Goal: Find contact information: Find contact information

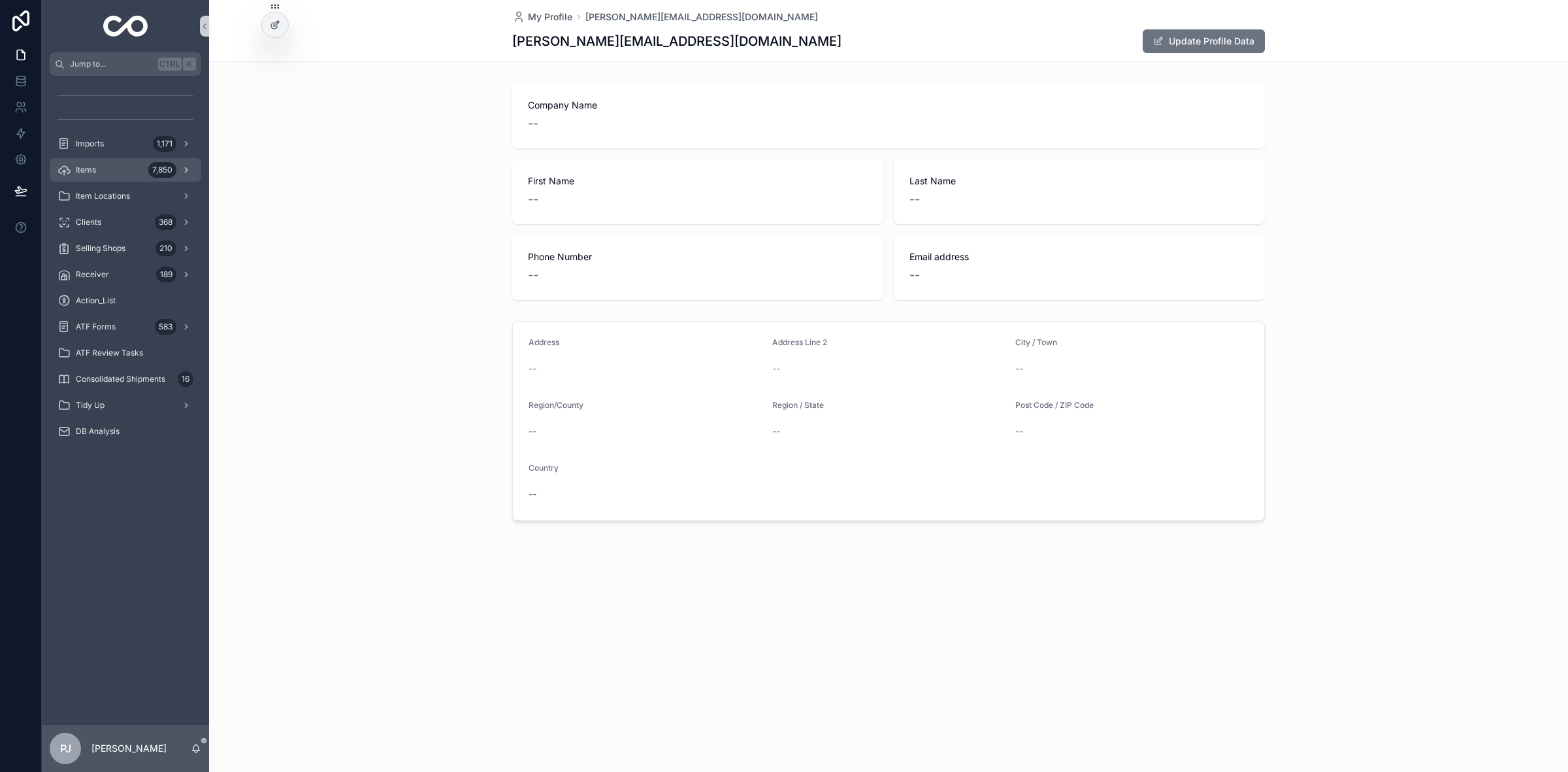
click at [86, 174] on span "Items" at bounding box center [85, 169] width 20 height 10
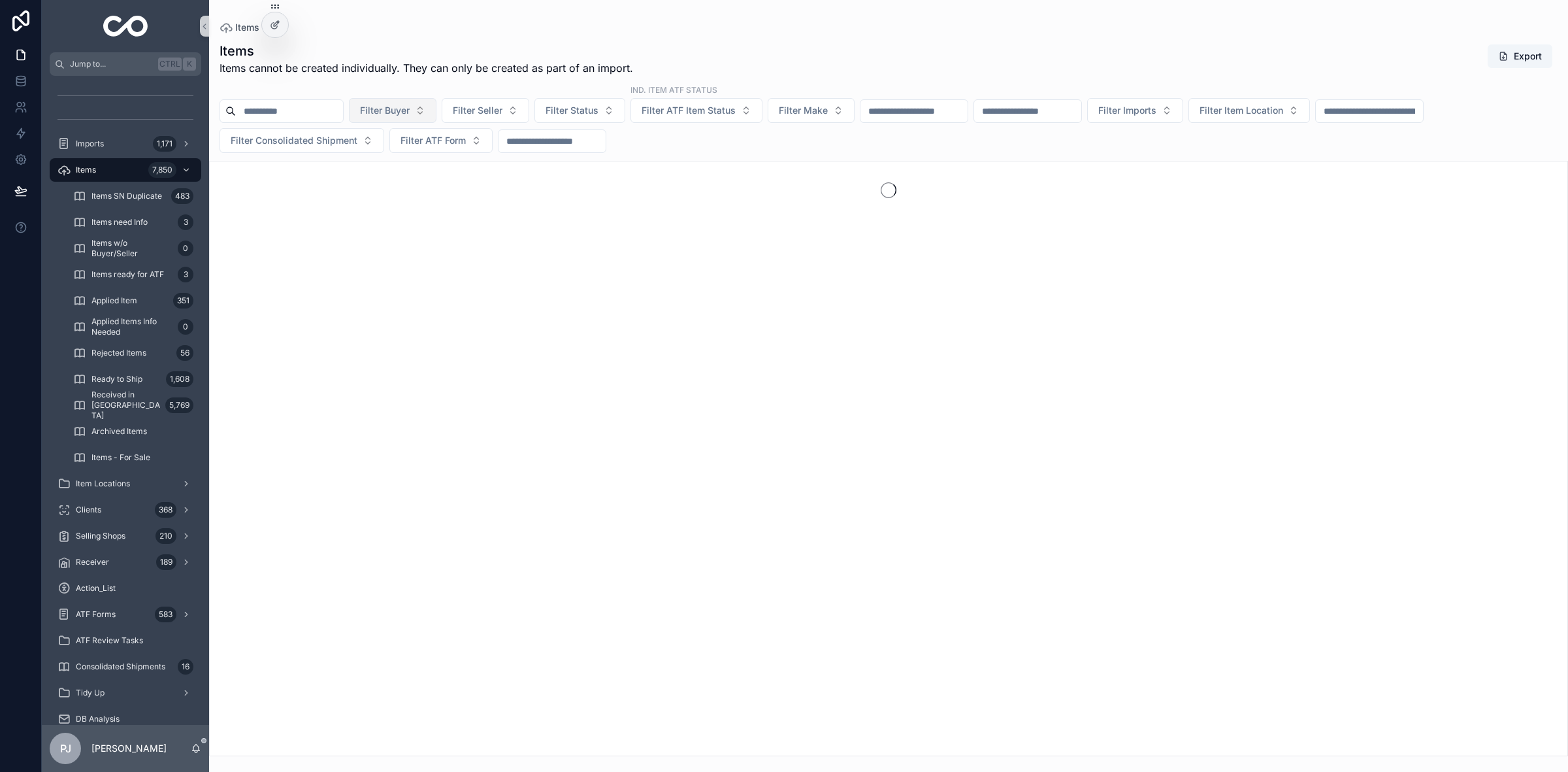
click at [403, 107] on span "Filter Buyer" at bounding box center [384, 111] width 50 height 13
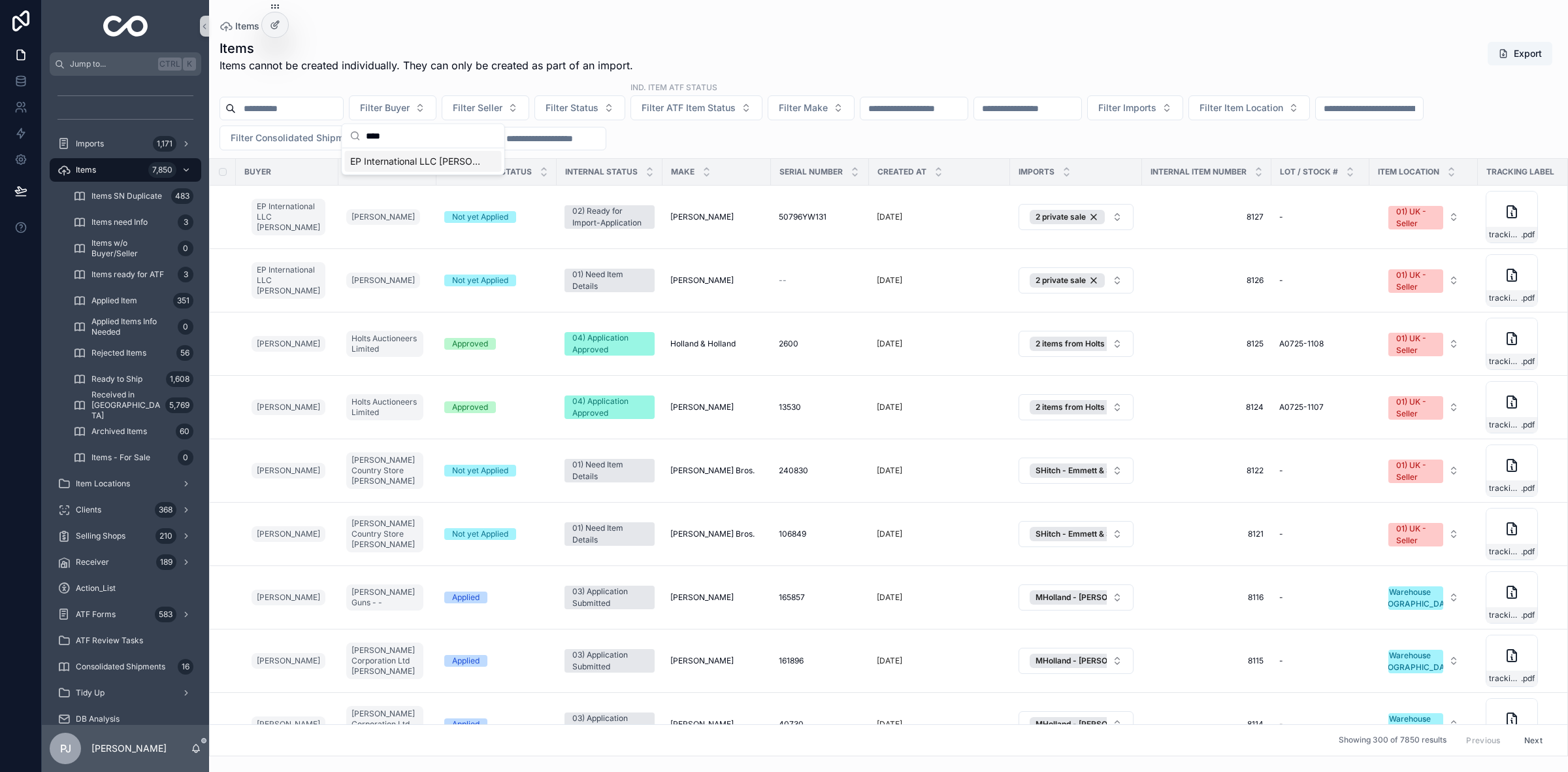
type input "****"
click at [390, 152] on div "EP International LLC Peter Johansen" at bounding box center [423, 162] width 157 height 21
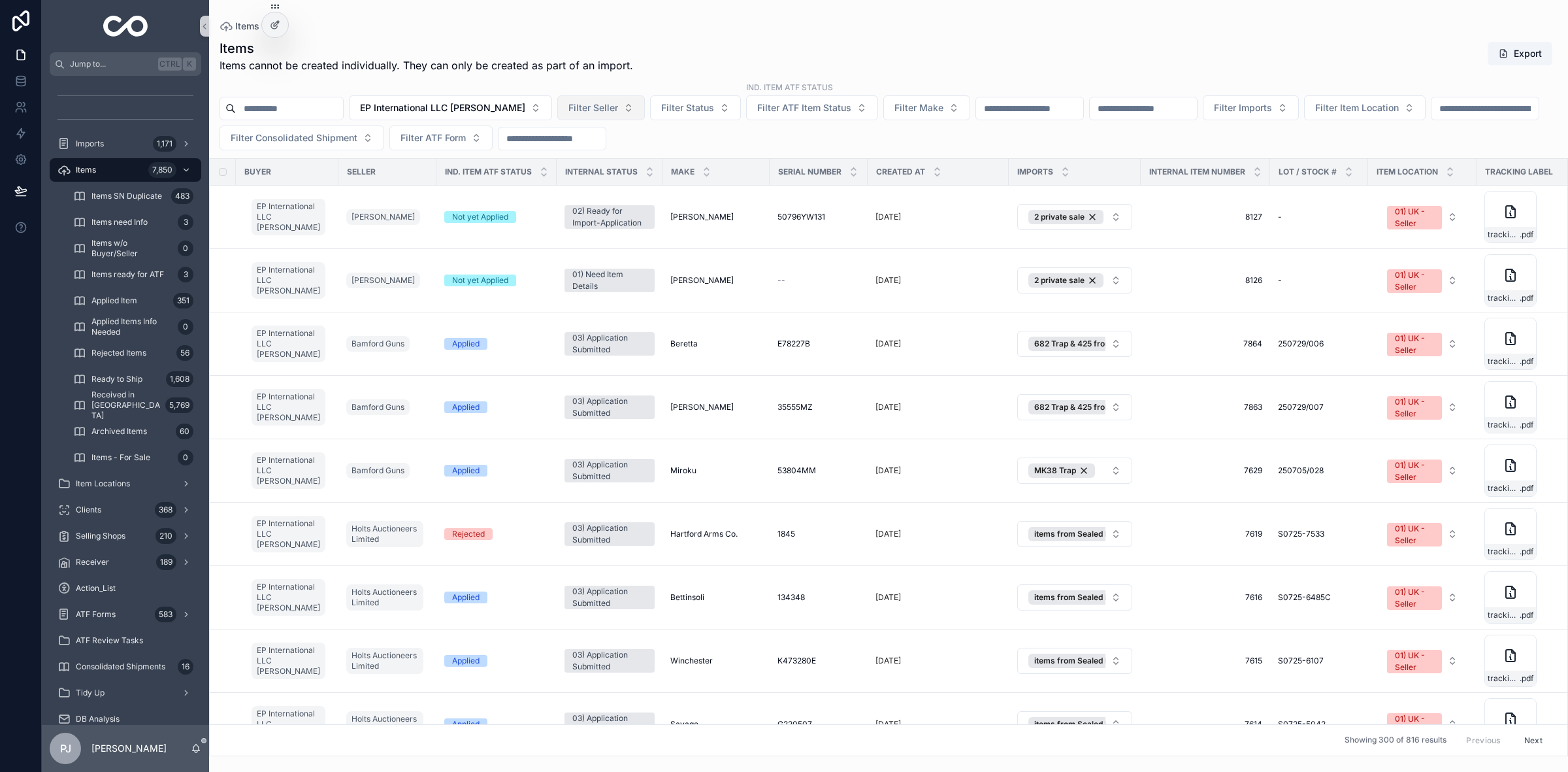
click at [595, 108] on span "Filter Seller" at bounding box center [593, 108] width 50 height 13
type input "****"
click at [600, 161] on span "Wadswick Country Goods" at bounding box center [605, 162] width 111 height 13
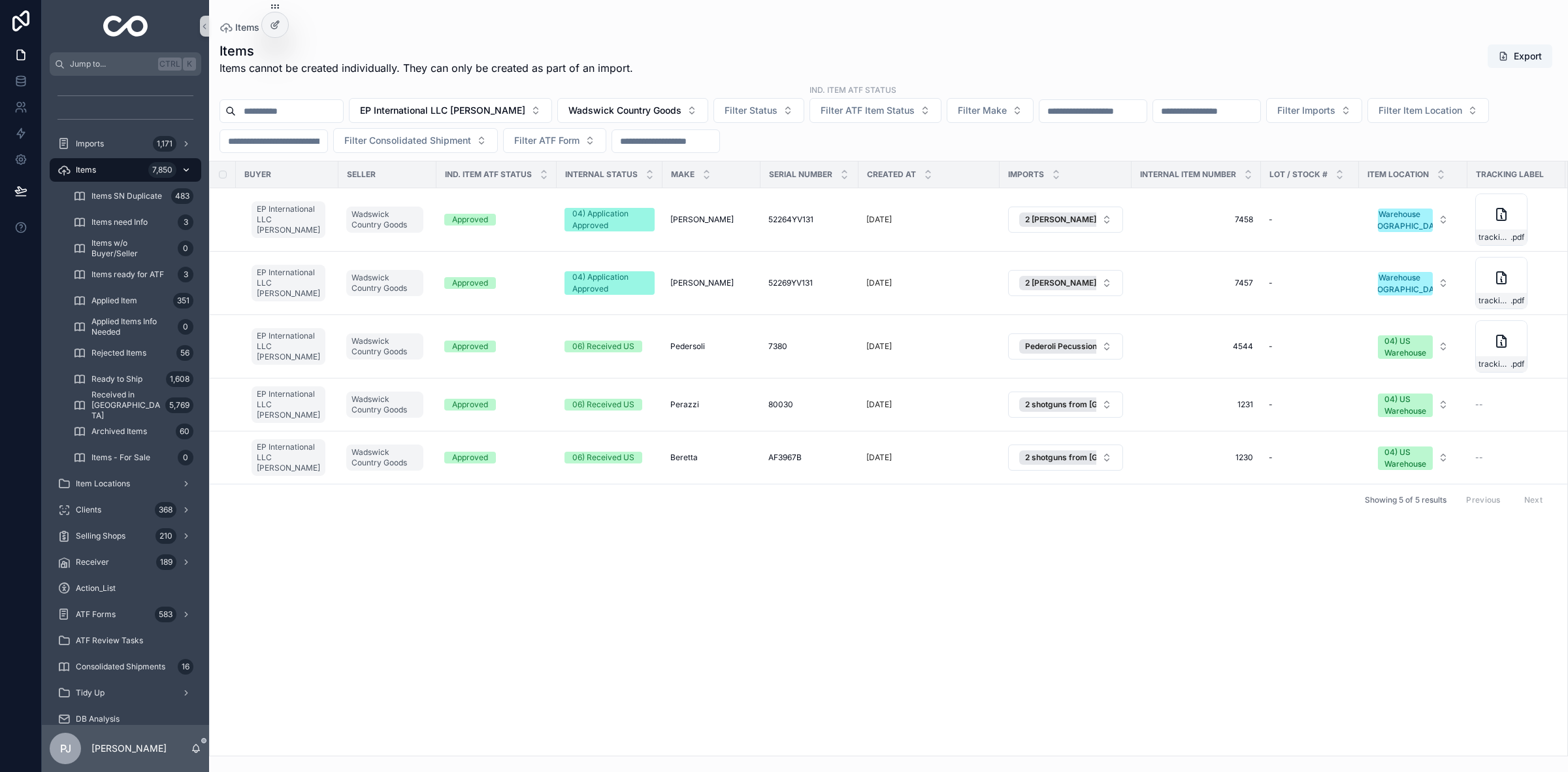
click at [106, 168] on div "Items 7,850" at bounding box center [126, 170] width 136 height 21
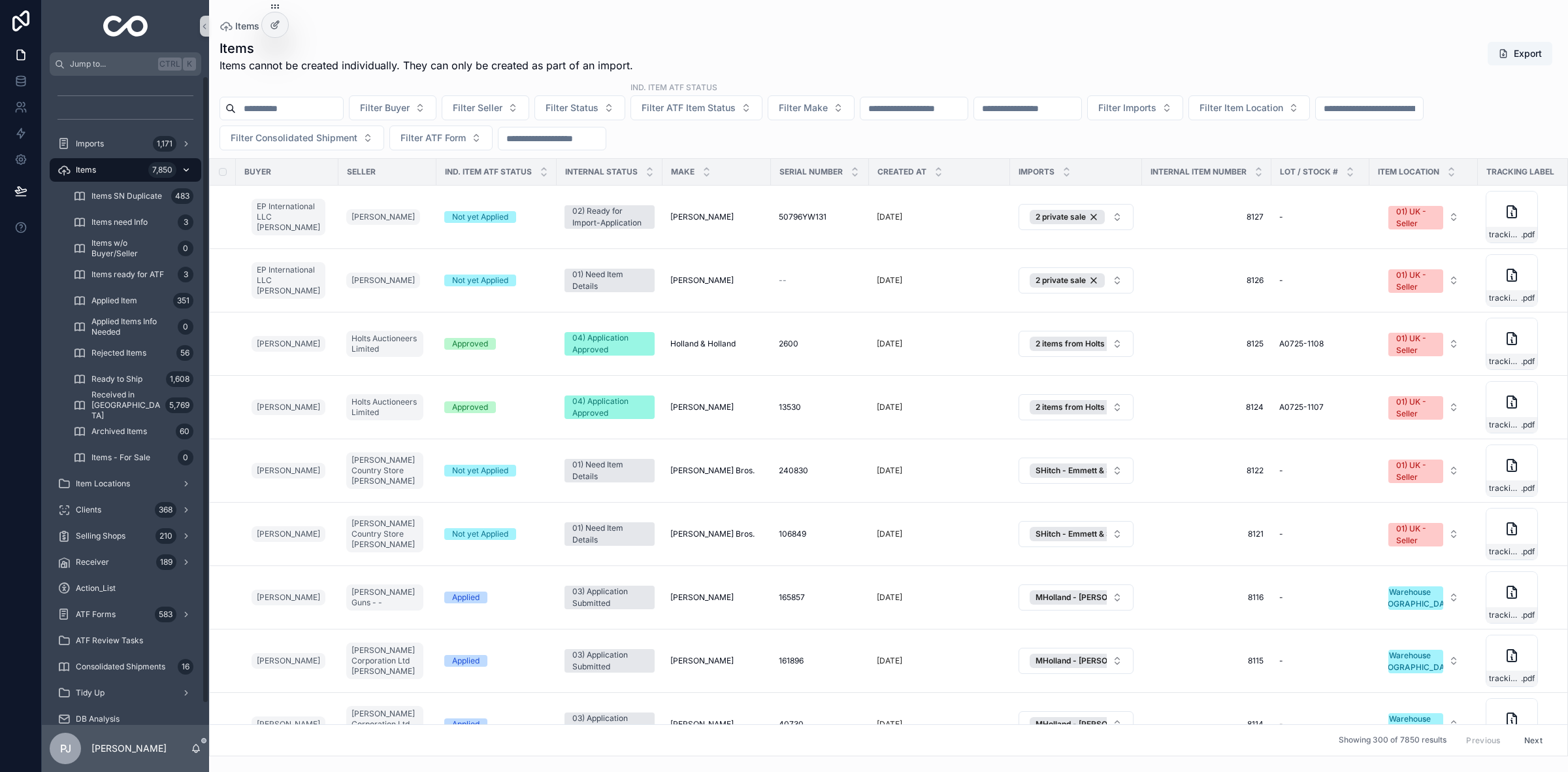
click at [99, 175] on div "Items 7,850" at bounding box center [126, 170] width 136 height 21
click at [410, 109] on span "Filter Buyer" at bounding box center [384, 108] width 50 height 13
type input "****"
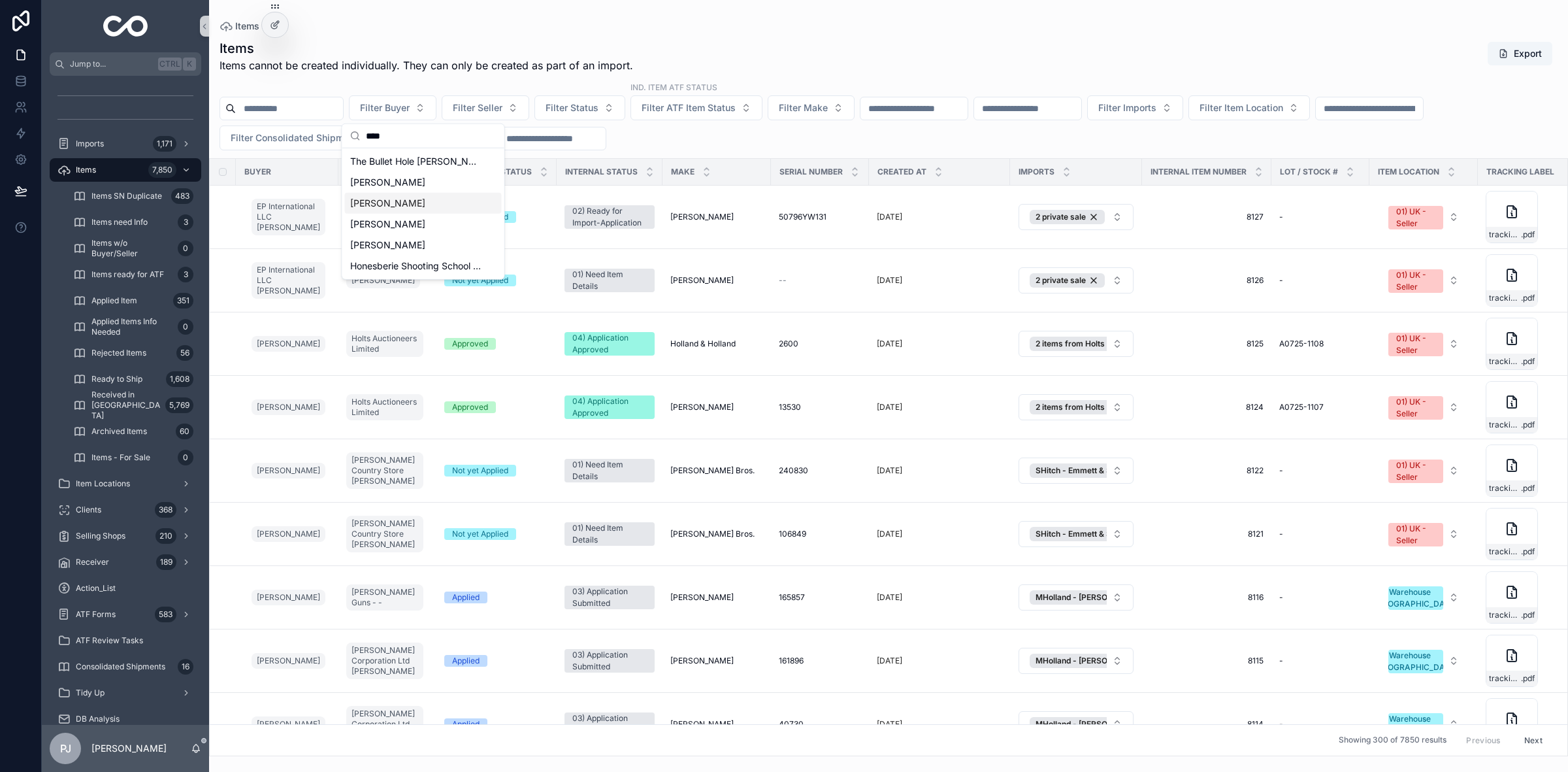
click at [386, 197] on span "Martin Brooker" at bounding box center [388, 203] width 76 height 13
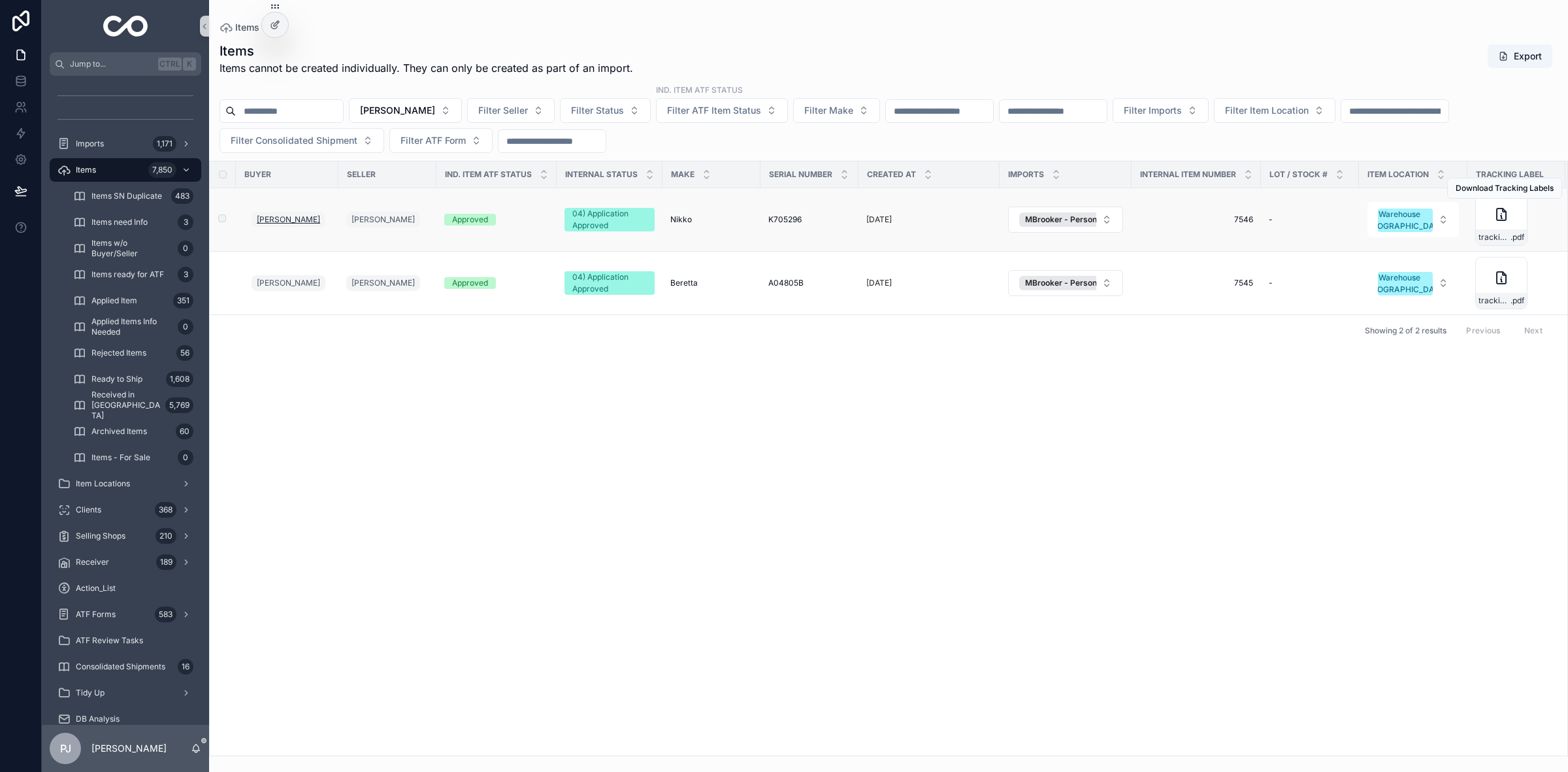
click at [291, 223] on span "Martin Brooker" at bounding box center [288, 219] width 63 height 10
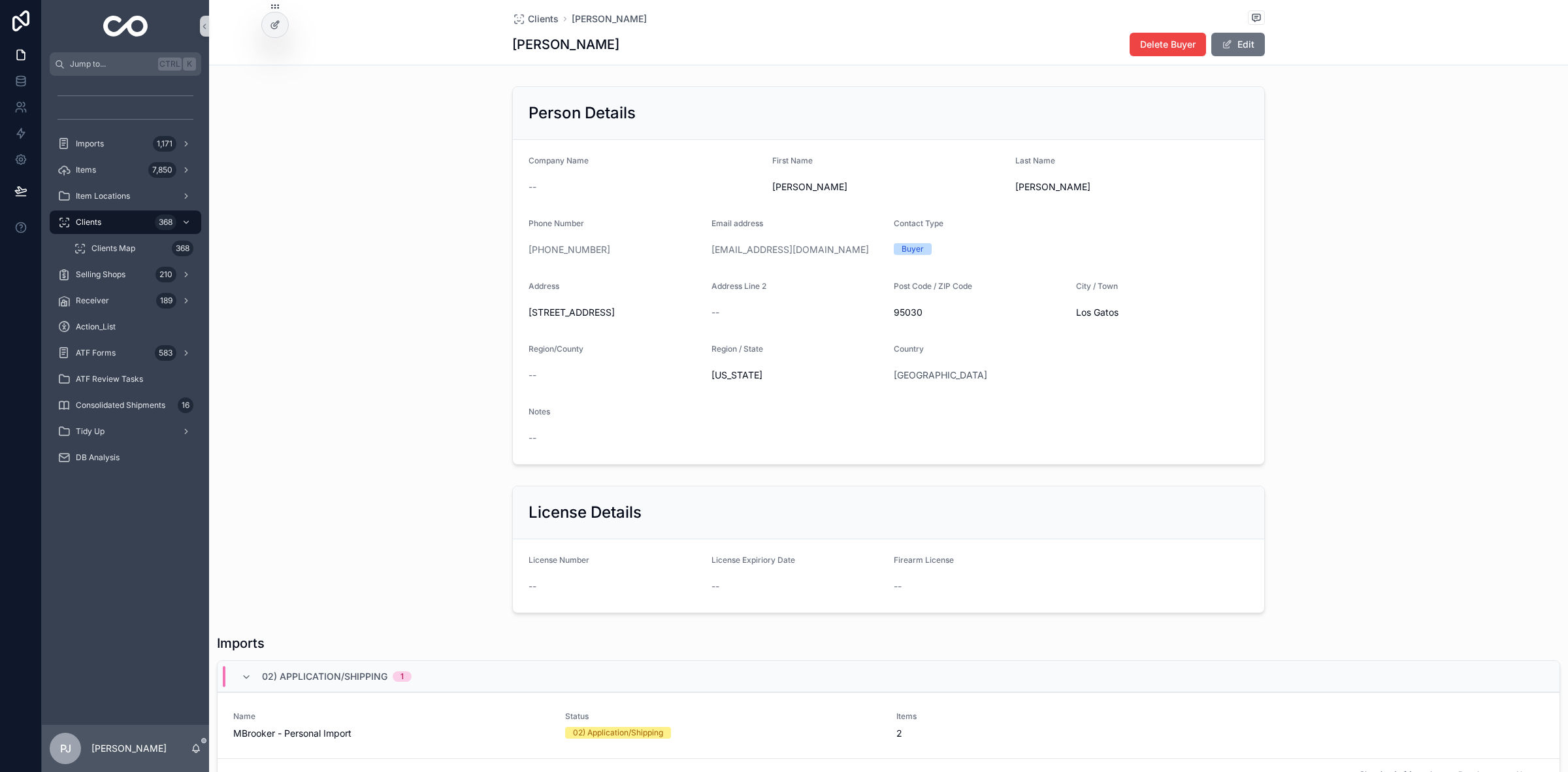
drag, startPoint x: 595, startPoint y: 253, endPoint x: 537, endPoint y: 260, distance: 58.4
click at [537, 260] on div "+1 408-677-1068" at bounding box center [614, 249] width 173 height 21
copy link "408-677-1068"
drag, startPoint x: 593, startPoint y: 317, endPoint x: 513, endPoint y: 322, distance: 80.2
click at [513, 322] on form "Company Name -- First Name Martin Last Name Brooker Phone Number +1 408-677-106…" at bounding box center [888, 301] width 751 height 324
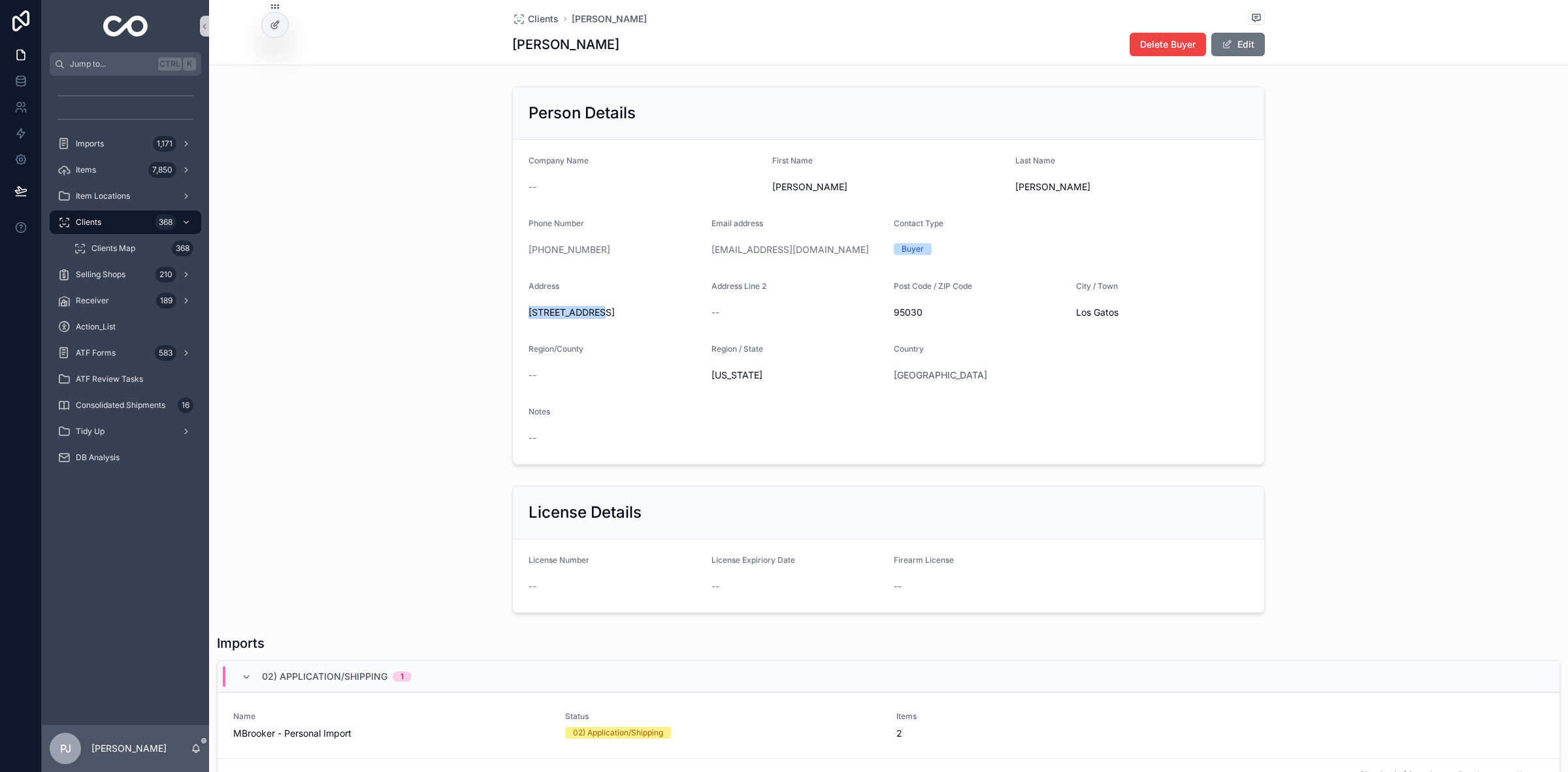
copy span "17050 Wild Way"
drag, startPoint x: 920, startPoint y: 313, endPoint x: 882, endPoint y: 318, distance: 38.3
click at [882, 318] on form "Company Name -- First Name Martin Last Name Brooker Phone Number +1 408-677-106…" at bounding box center [888, 301] width 751 height 324
copy span "95030"
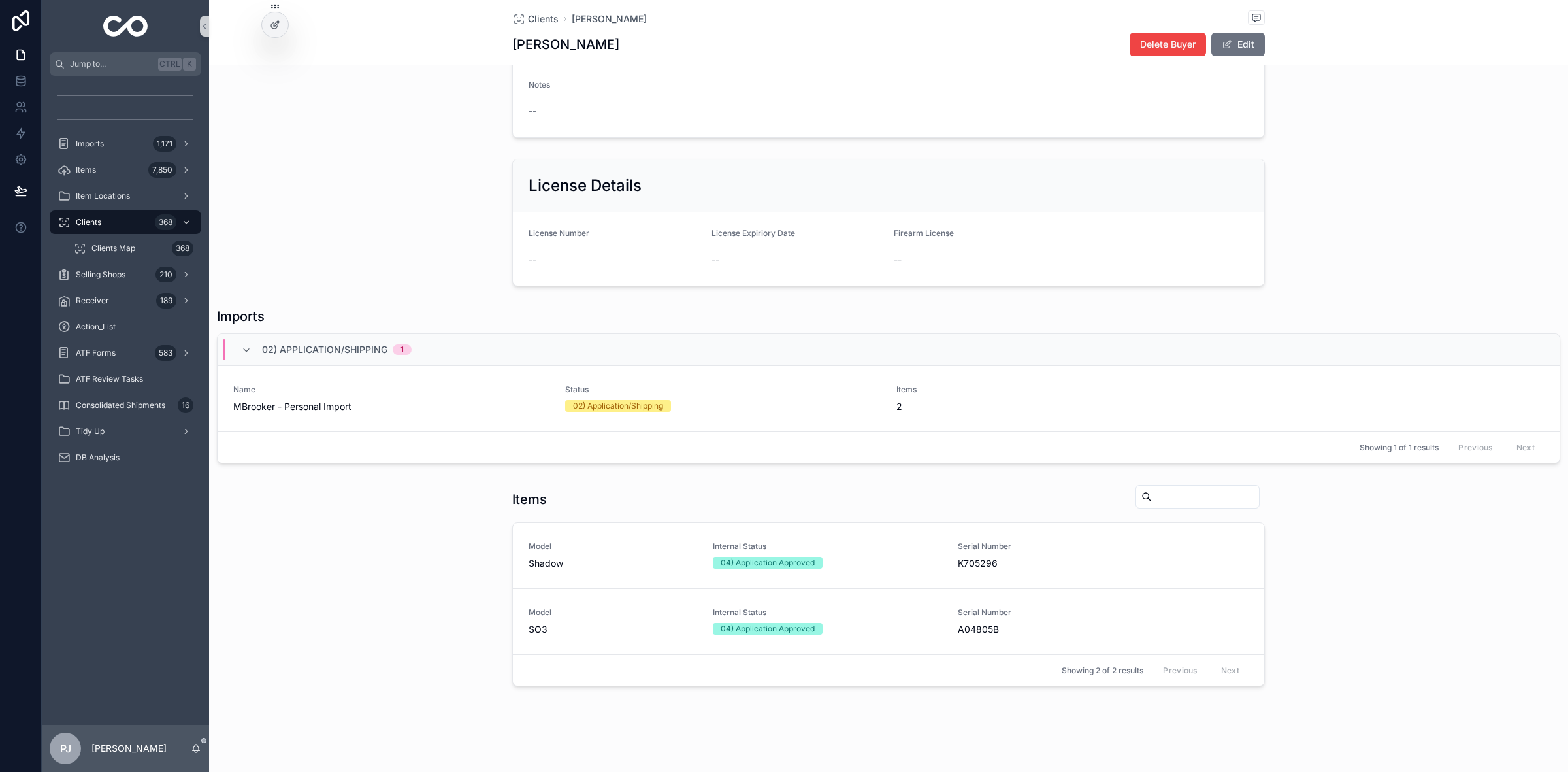
scroll to position [330, 0]
click at [605, 407] on div "02) Application/Shipping" at bounding box center [617, 403] width 90 height 11
click at [778, 560] on div "04) Application Approved" at bounding box center [768, 559] width 94 height 11
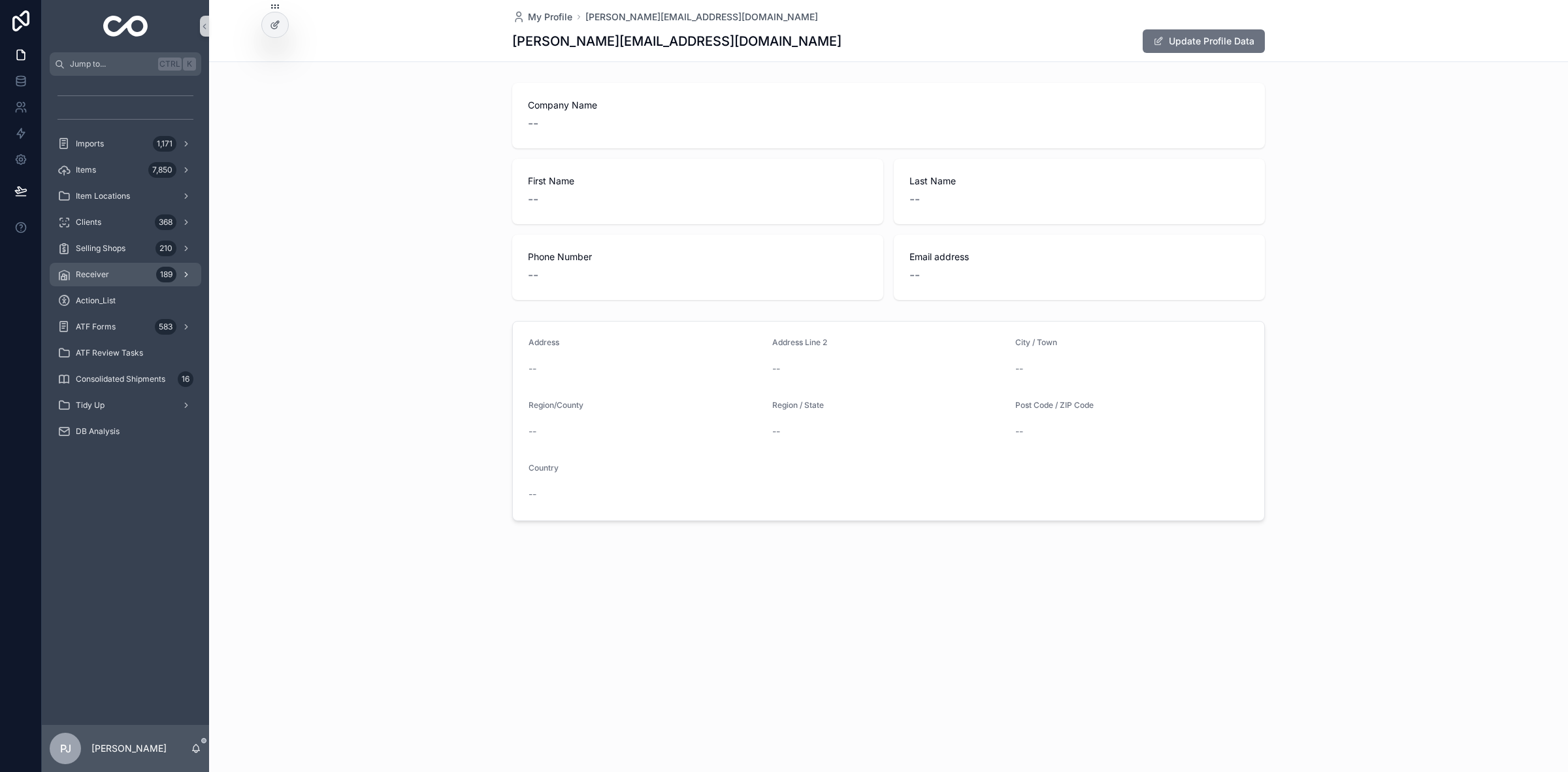
click at [132, 266] on div "Receiver 189" at bounding box center [126, 274] width 136 height 21
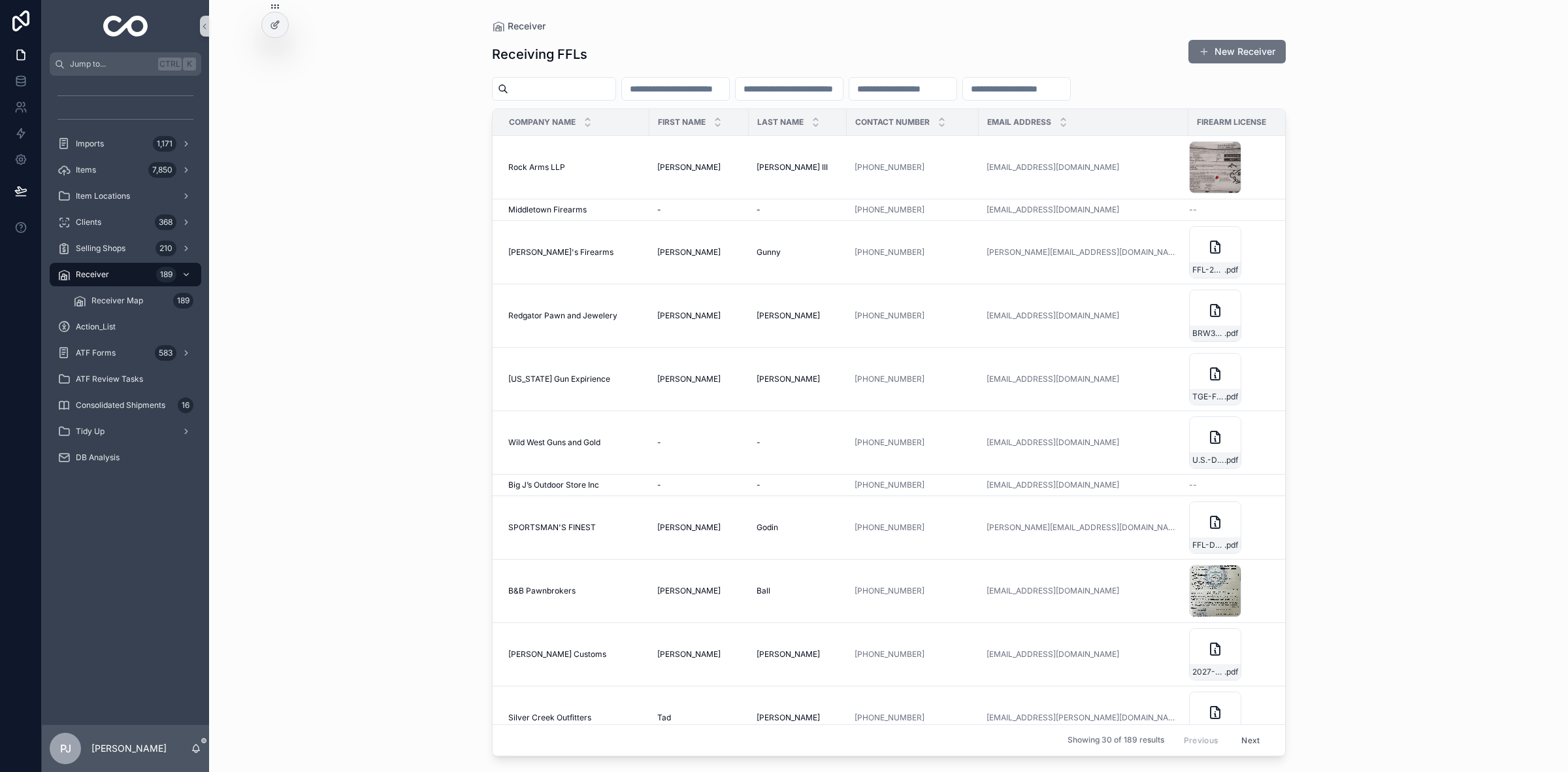
click at [554, 85] on input "scrollable content" at bounding box center [561, 88] width 107 height 18
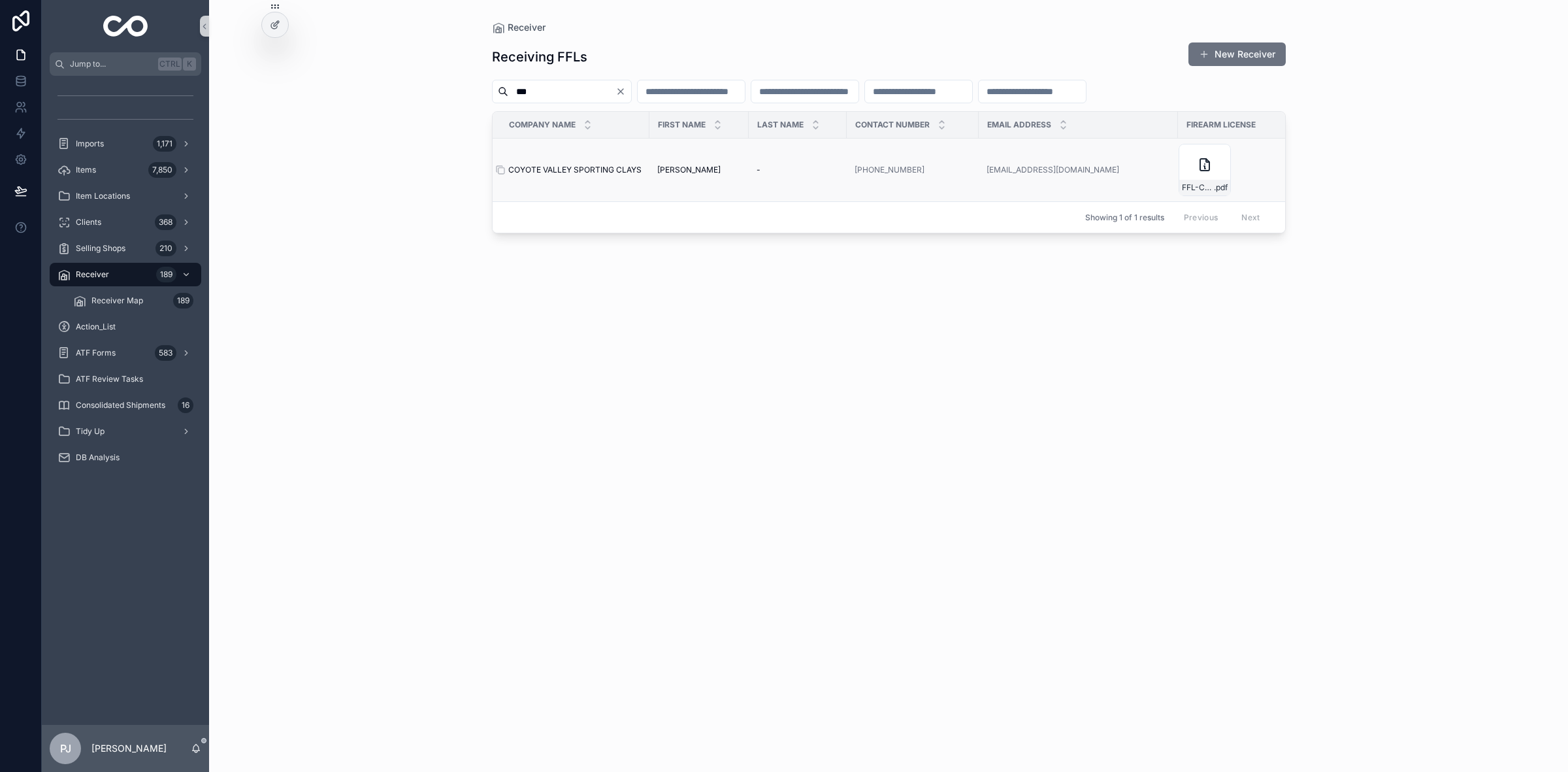
type input "***"
click at [589, 173] on span "COYOTE VALLEY SPORTING CLAYS" at bounding box center [574, 169] width 133 height 10
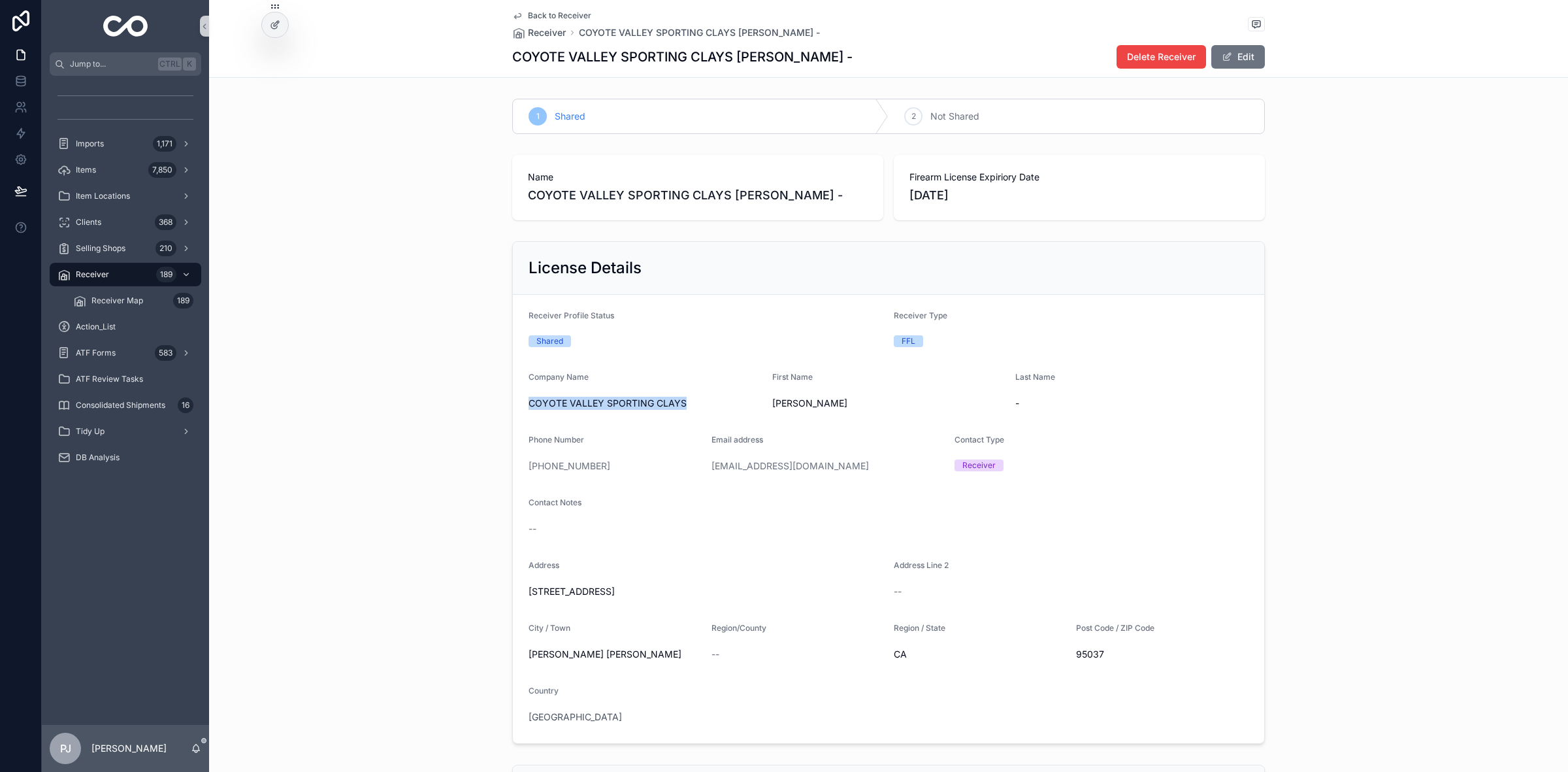
drag, startPoint x: 681, startPoint y: 405, endPoint x: 520, endPoint y: 405, distance: 161.0
click at [520, 405] on form "Receiver Profile Status Shared Receiver Type FFL Company Name COYOTE VALLEY SPO…" at bounding box center [888, 519] width 751 height 448
copy span "COYOTE VALLEY SPORTING CLAYS"
drag, startPoint x: 639, startPoint y: 602, endPoint x: 510, endPoint y: 599, distance: 129.0
click at [513, 599] on form "Receiver Profile Status Shared Receiver Type FFL Company Name COYOTE VALLEY SPO…" at bounding box center [888, 519] width 751 height 448
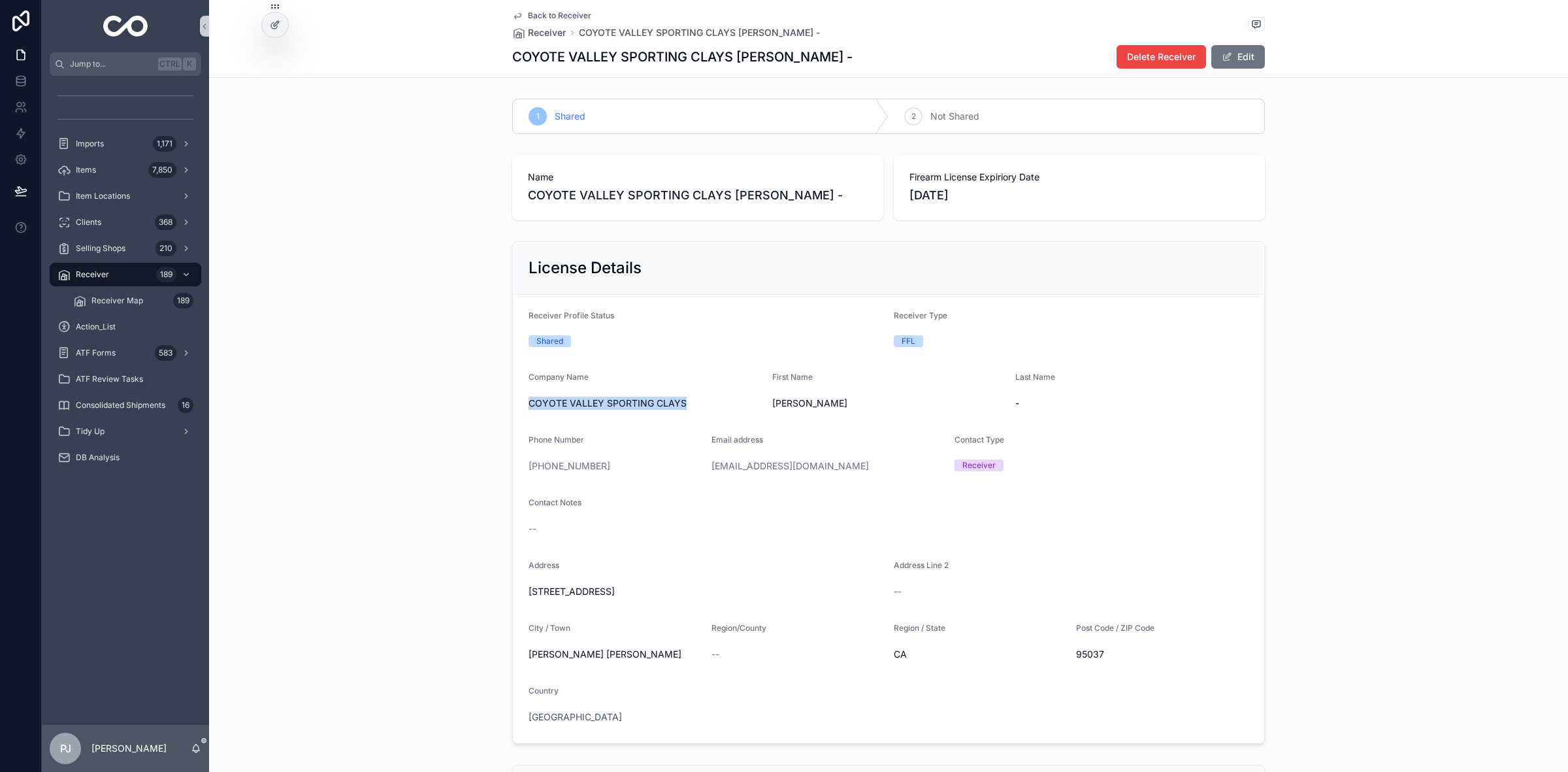
copy span "[STREET_ADDRESS]"
drag, startPoint x: 601, startPoint y: 653, endPoint x: 521, endPoint y: 665, distance: 80.9
click at [521, 665] on form "Receiver Profile Status Shared Receiver Type FFL Company Name COYOTE VALLEY SPO…" at bounding box center [888, 519] width 751 height 448
copy span "[PERSON_NAME] [PERSON_NAME]"
